Goal: Information Seeking & Learning: Learn about a topic

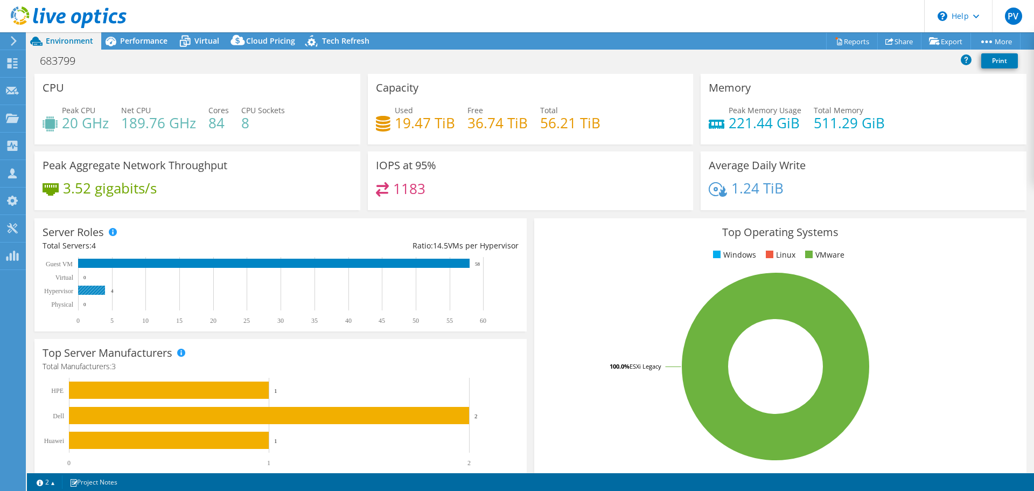
select select "[GEOGRAPHIC_DATA]"
select select "THB"
click at [786, 128] on h4 "221.44 GiB" at bounding box center [765, 123] width 73 height 12
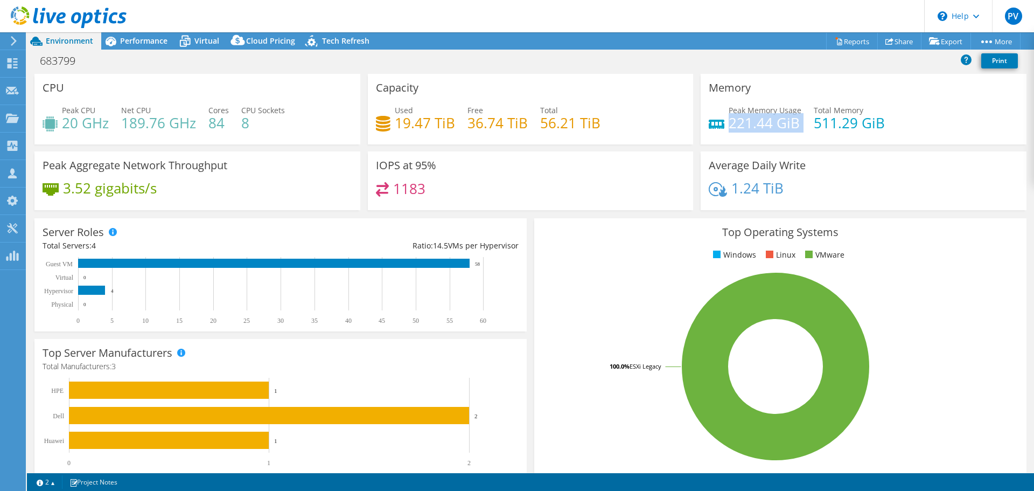
click at [747, 124] on h4 "221.44 GiB" at bounding box center [765, 123] width 73 height 12
click at [814, 123] on h4 "511.29 GiB" at bounding box center [849, 123] width 71 height 12
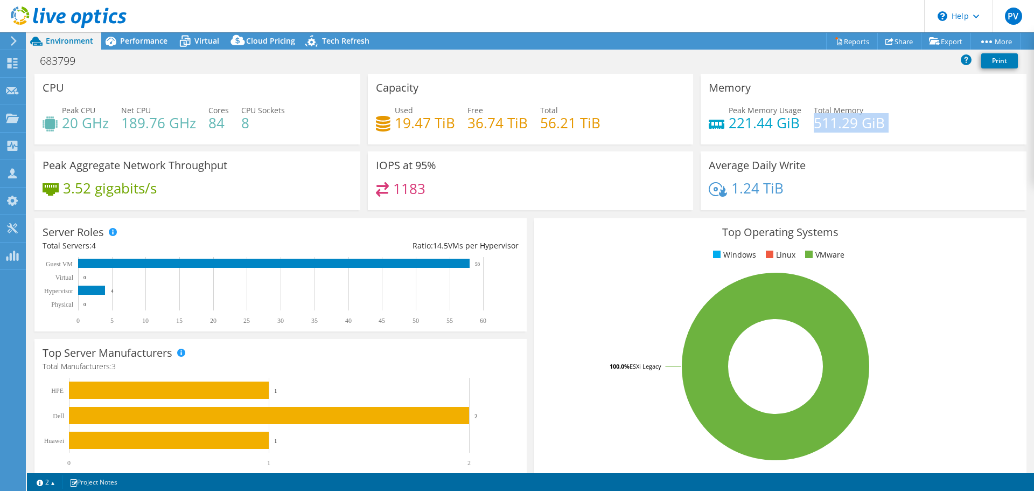
click at [814, 123] on h4 "511.29 GiB" at bounding box center [849, 123] width 71 height 12
click at [861, 122] on h4 "511.29 GiB" at bounding box center [849, 123] width 71 height 12
click at [737, 117] on h4 "221.44 GiB" at bounding box center [765, 123] width 73 height 12
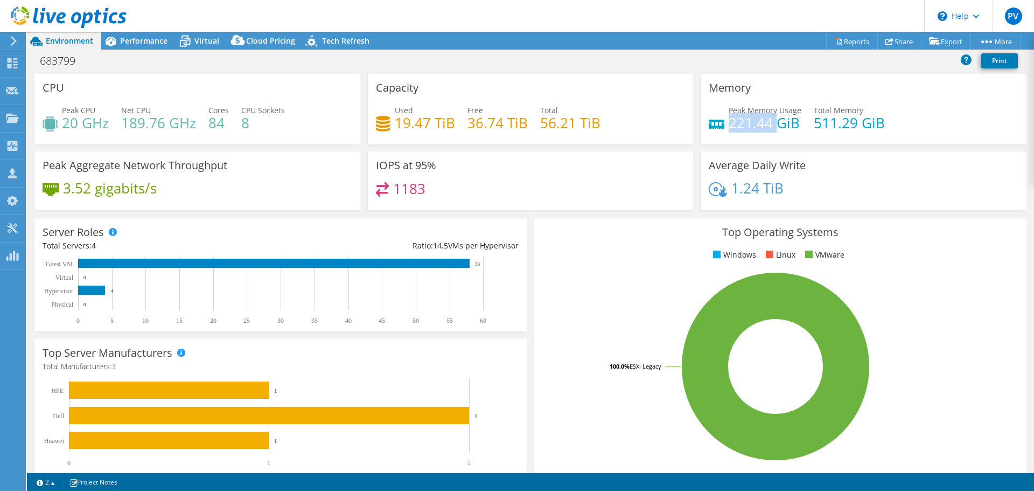
click at [737, 117] on h4 "221.44 GiB" at bounding box center [765, 123] width 73 height 12
